Goal: Transaction & Acquisition: Purchase product/service

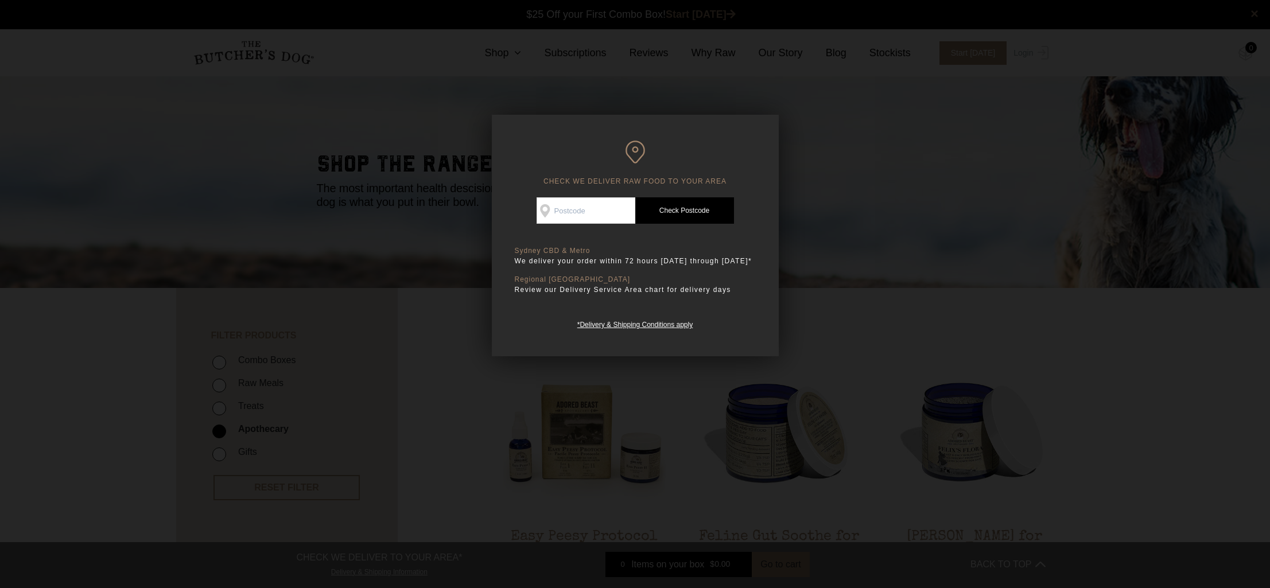
scroll to position [1, 0]
click at [581, 215] on input "Check Availability At" at bounding box center [586, 210] width 99 height 26
type input "4655"
click at [681, 210] on link "Check Postcode" at bounding box center [684, 210] width 99 height 26
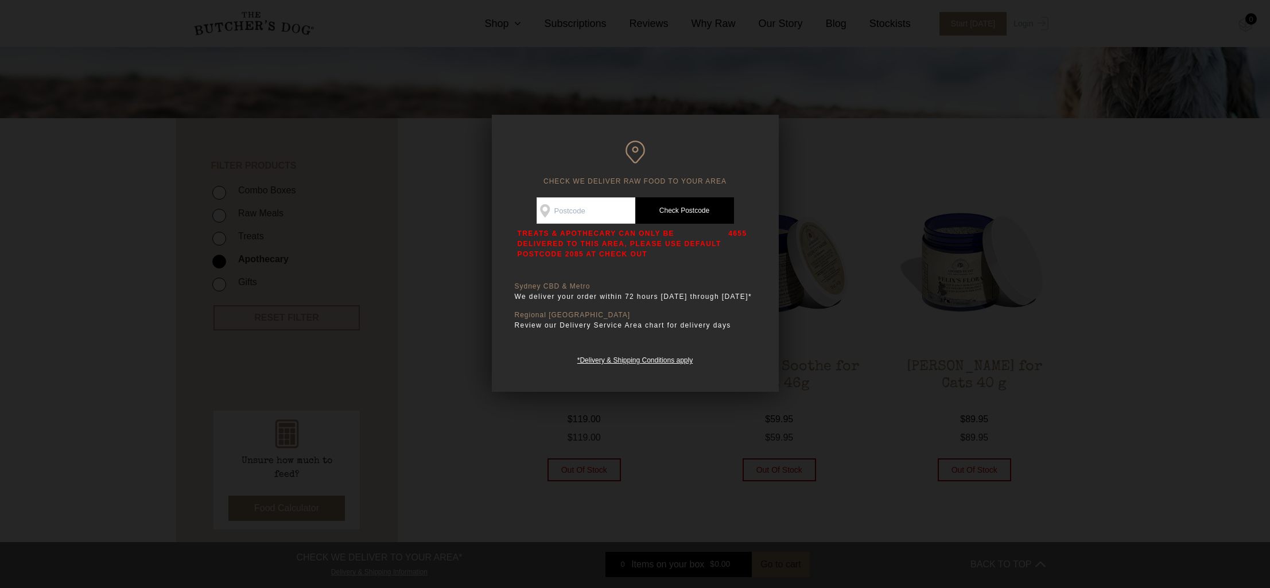
scroll to position [170, 0]
click at [874, 167] on div at bounding box center [635, 294] width 1270 height 588
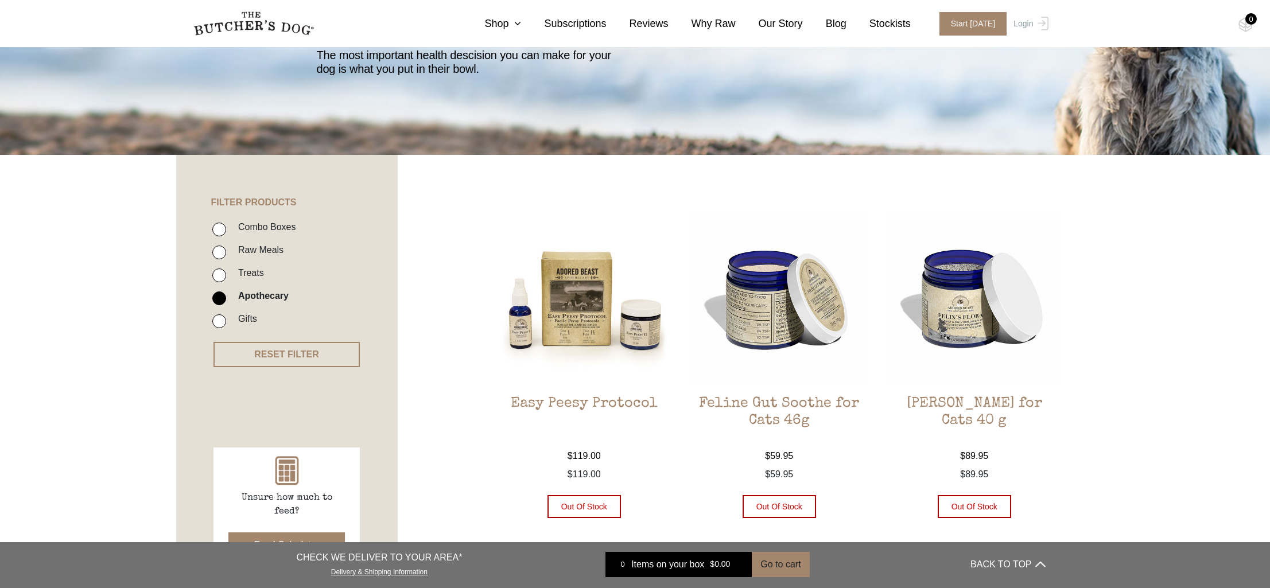
scroll to position [132, 0]
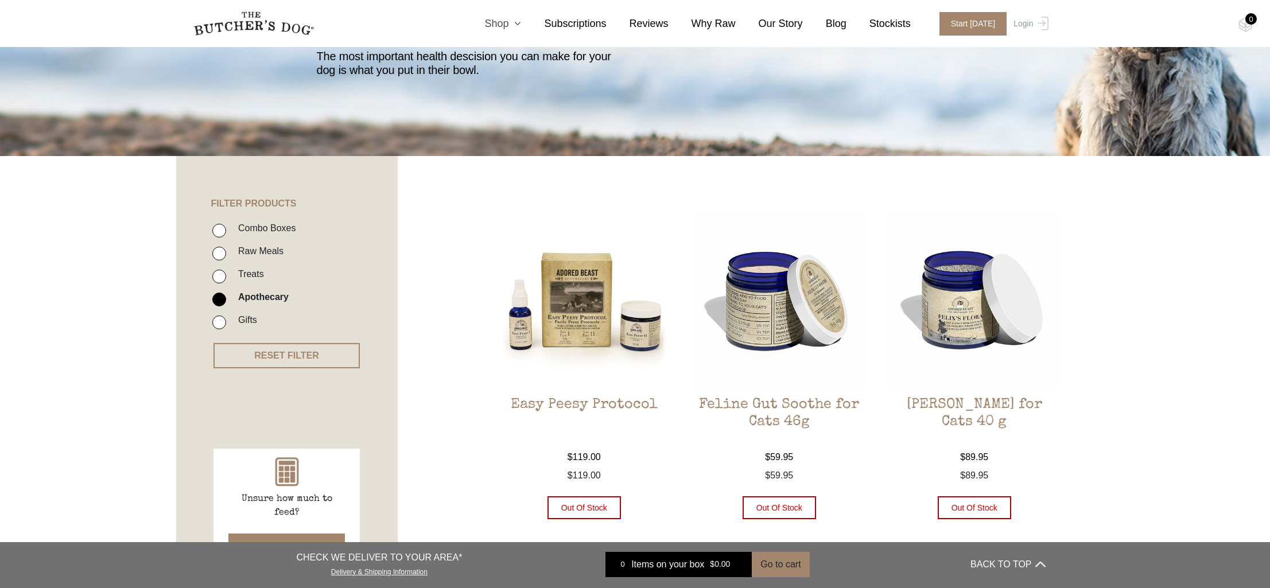
click at [506, 22] on link "Shop" at bounding box center [492, 23] width 60 height 15
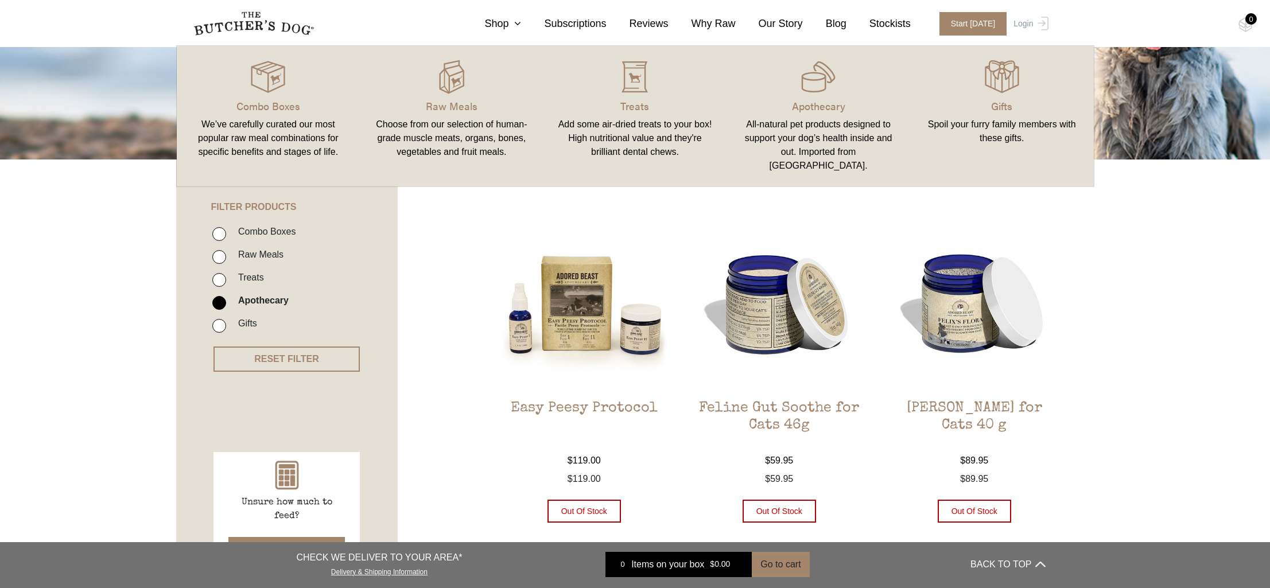
click at [816, 127] on div "All-natural pet products designed to support your dog’s health inside and out. …" at bounding box center [819, 145] width 156 height 55
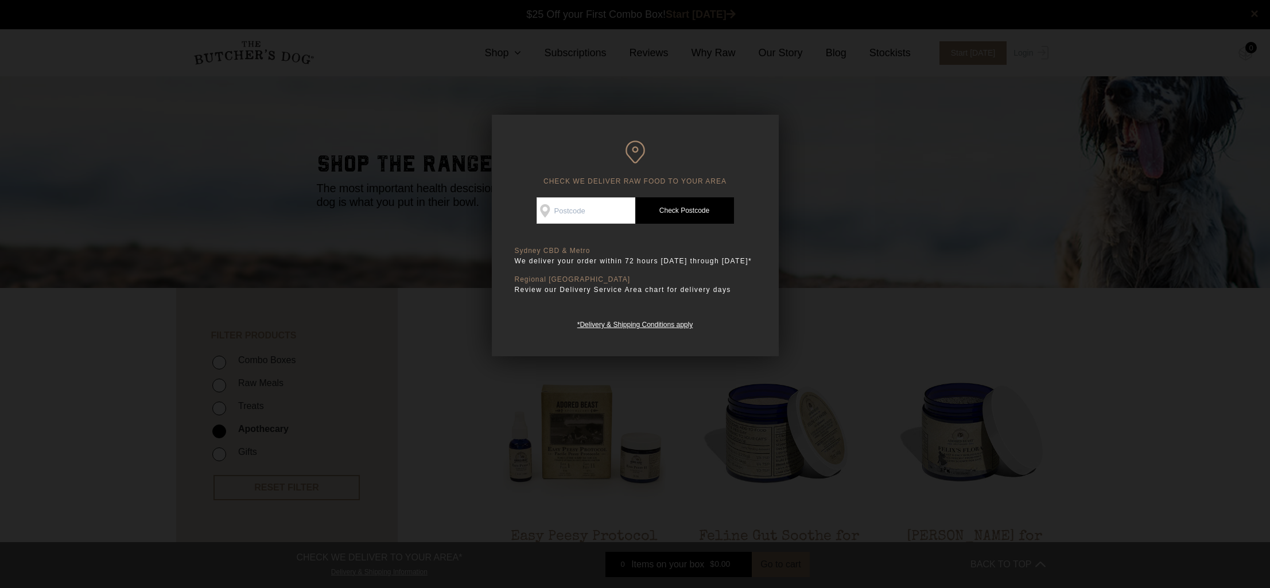
scroll to position [1, 0]
click at [830, 123] on div at bounding box center [635, 294] width 1270 height 588
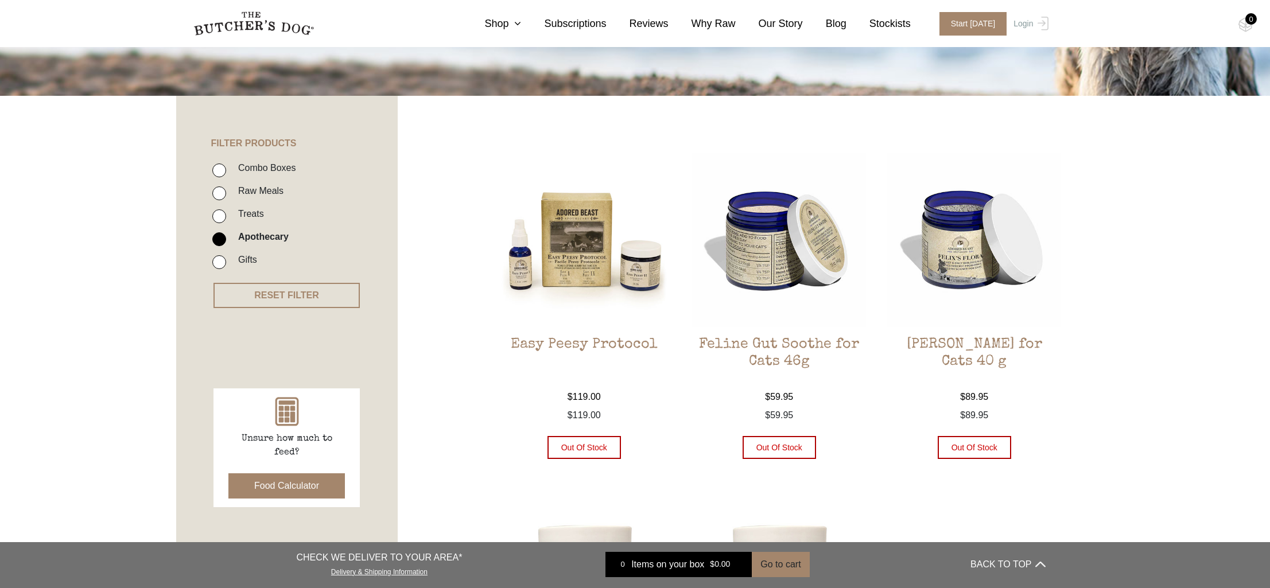
scroll to position [268, 0]
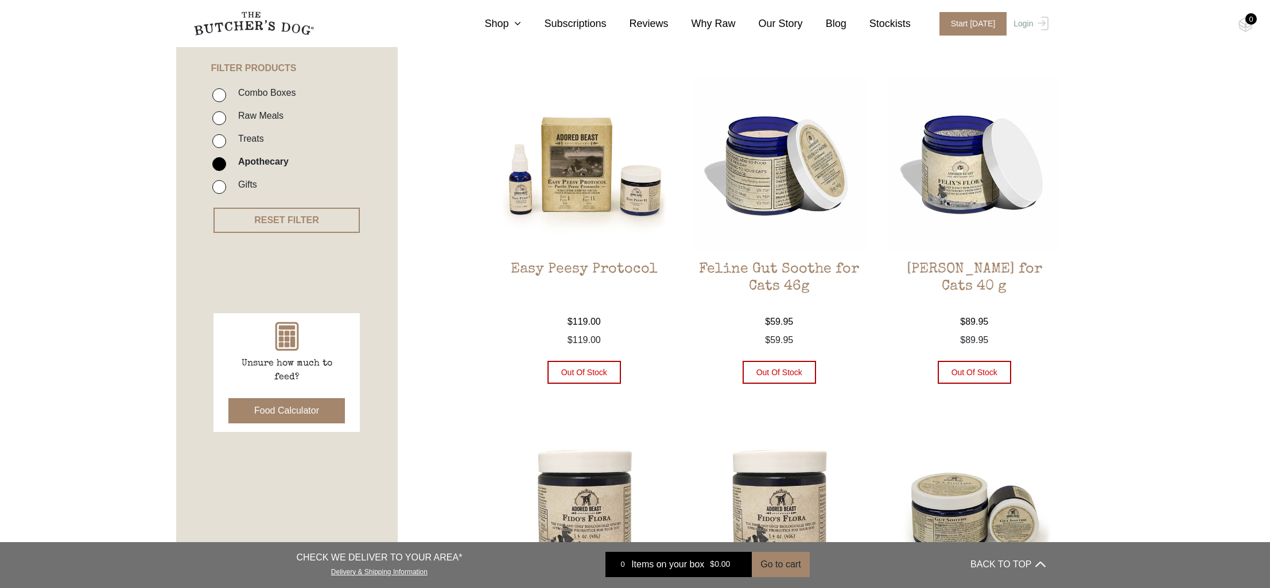
click at [602, 268] on h2 "Easy Peesy Protocol" at bounding box center [585, 288] width 174 height 54
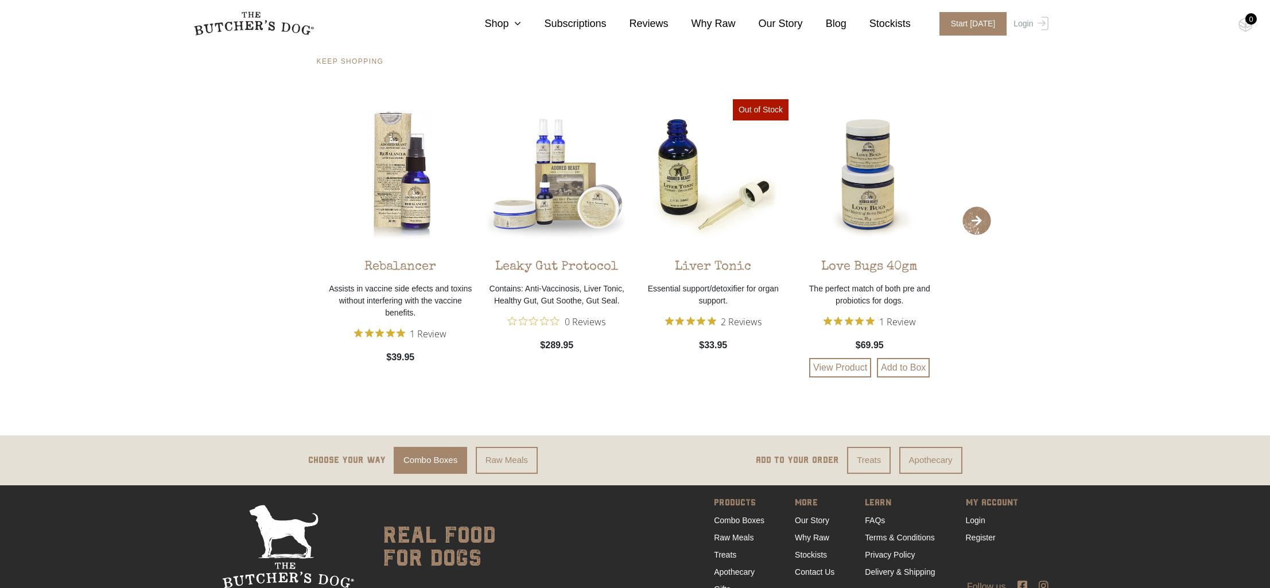
scroll to position [1651, 0]
click at [580, 277] on div "Leaky Gut Protocol" at bounding box center [556, 263] width 123 height 28
